Goal: Task Accomplishment & Management: Use online tool/utility

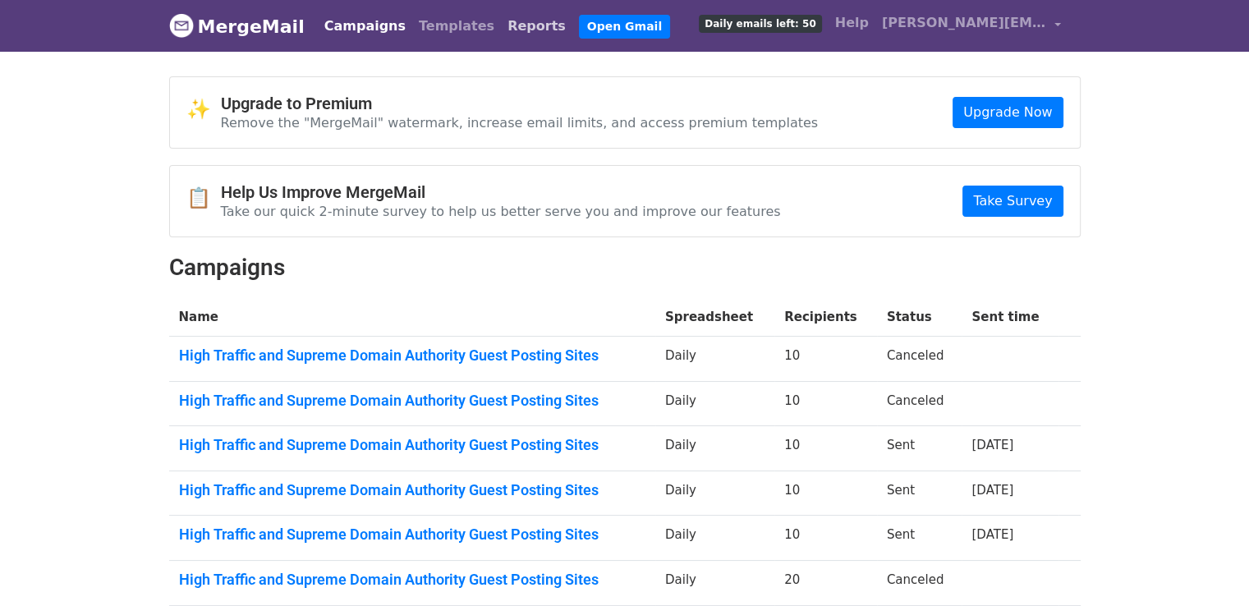
click at [501, 34] on link "Reports" at bounding box center [536, 26] width 71 height 33
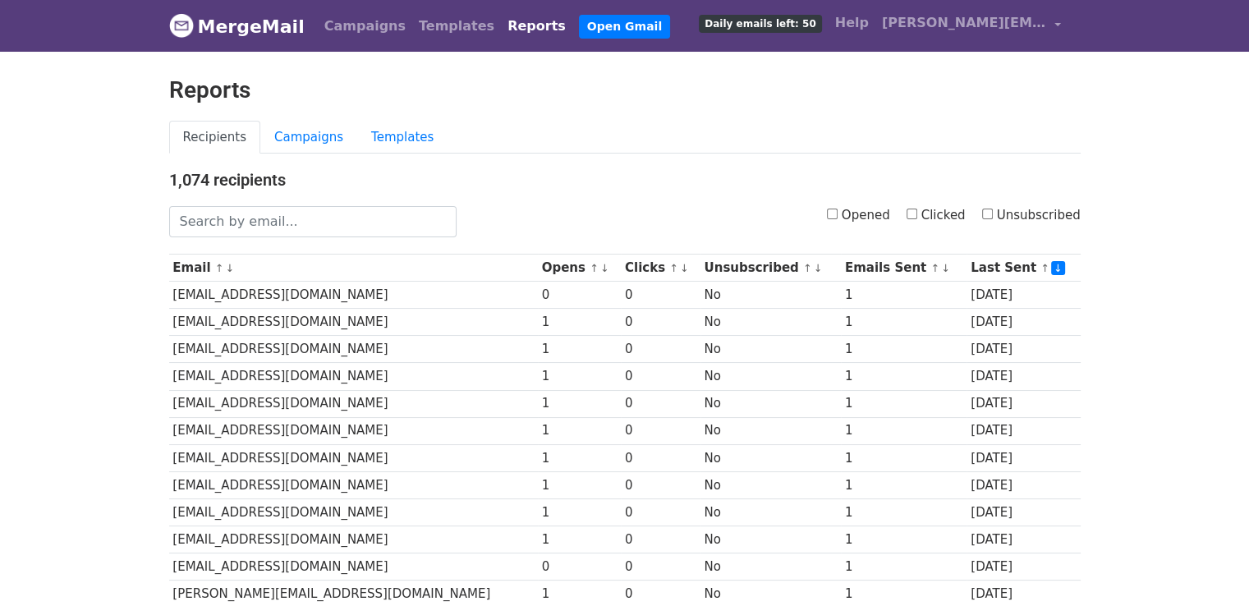
click at [835, 213] on div "Opened Clicked Unsubscribed" at bounding box center [781, 221] width 624 height 31
click at [837, 213] on input "Opened" at bounding box center [832, 214] width 11 height 11
checkbox input "true"
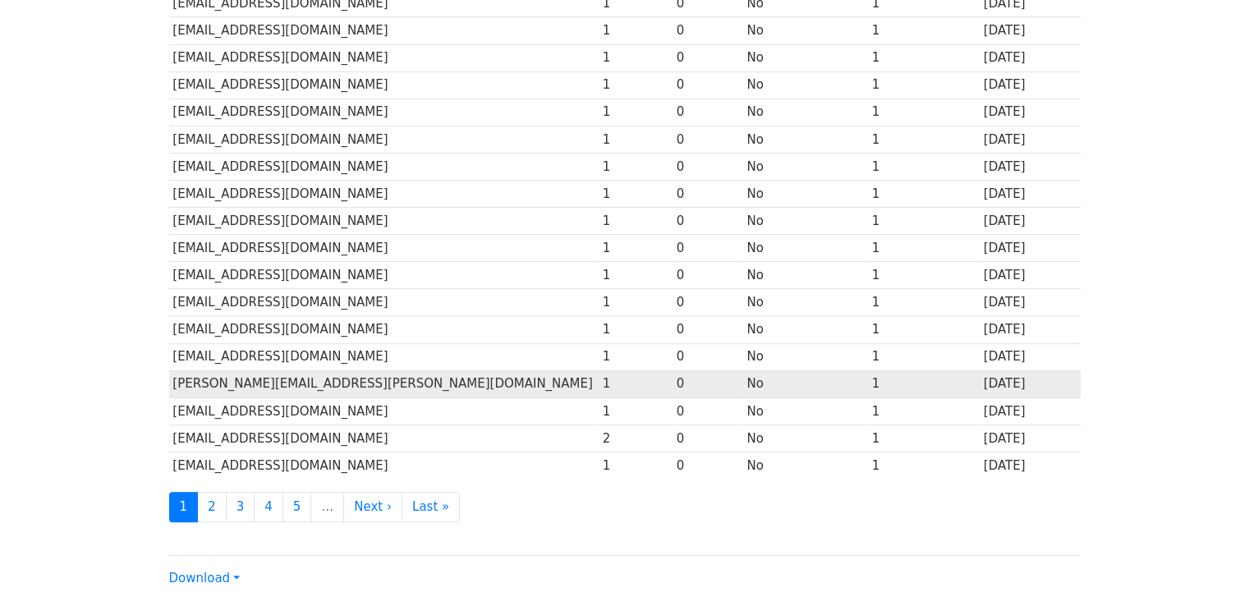
scroll to position [725, 0]
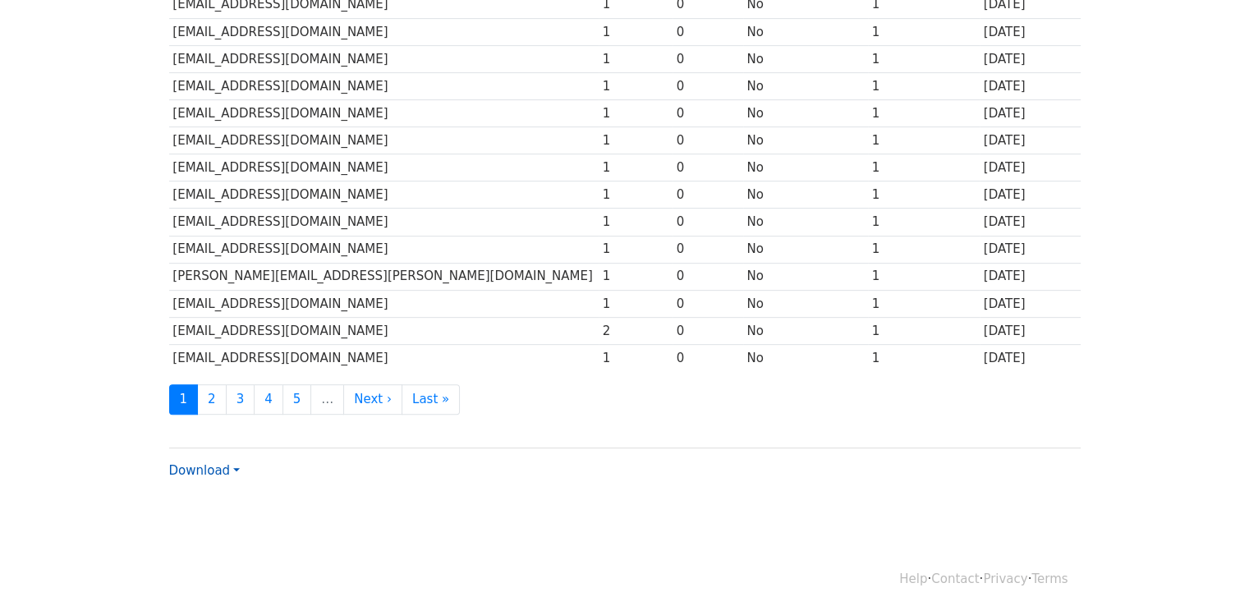
click at [201, 464] on link "Download" at bounding box center [204, 470] width 71 height 15
click at [212, 515] on link "Excel" at bounding box center [235, 528] width 130 height 26
